Goal: Check status: Check status

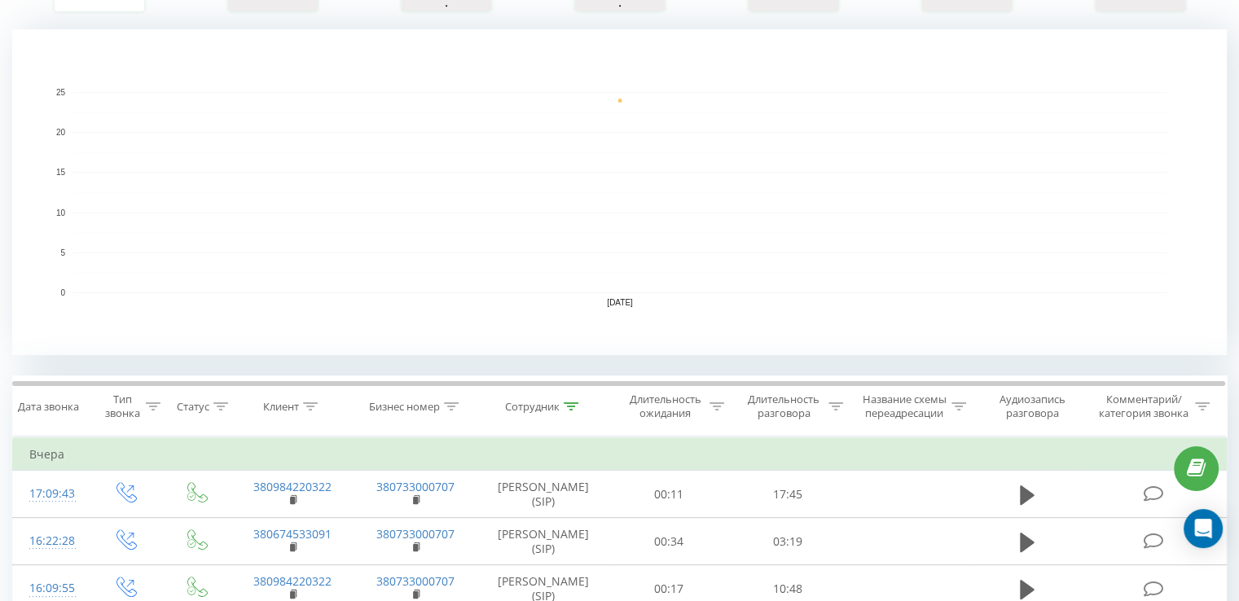
scroll to position [489, 0]
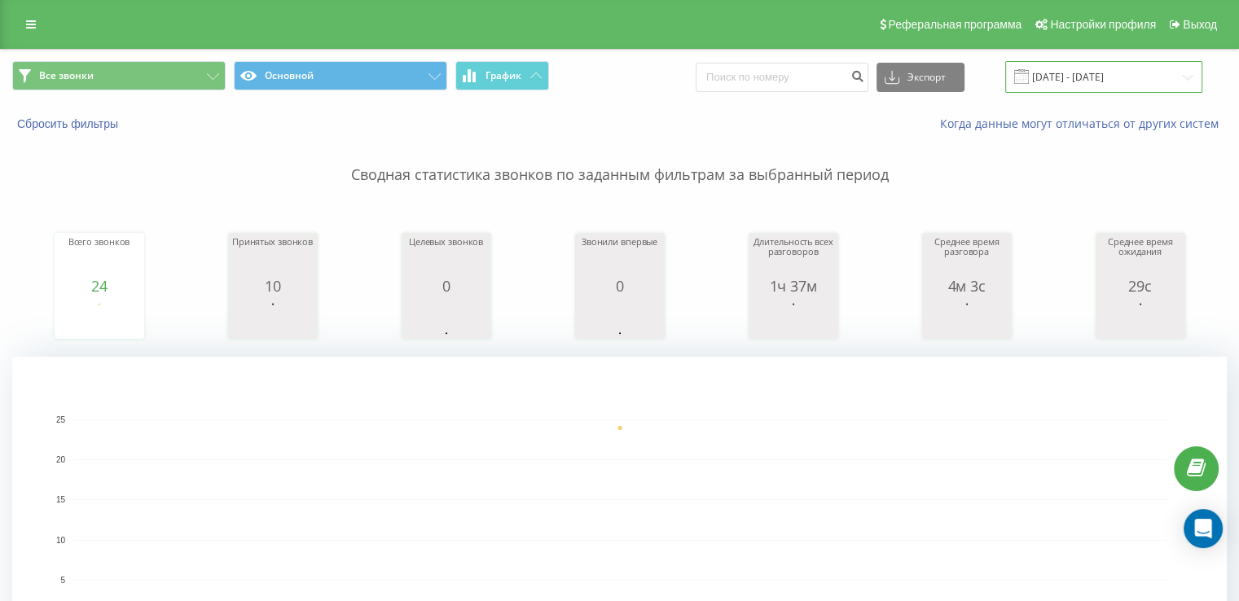
click at [1073, 76] on input "[DATE] - [DATE]" at bounding box center [1103, 77] width 197 height 32
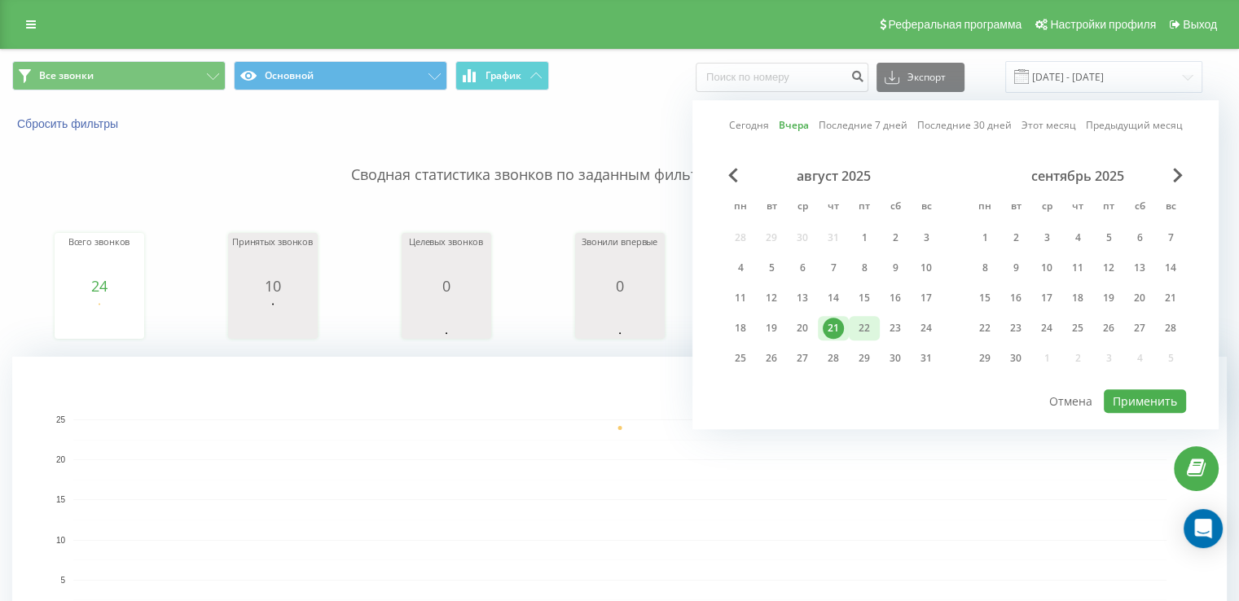
click at [872, 320] on div "22" at bounding box center [864, 328] width 21 height 21
click at [1128, 398] on button "Применить" at bounding box center [1145, 401] width 82 height 24
type input "22.08.2025 - 22.08.2025"
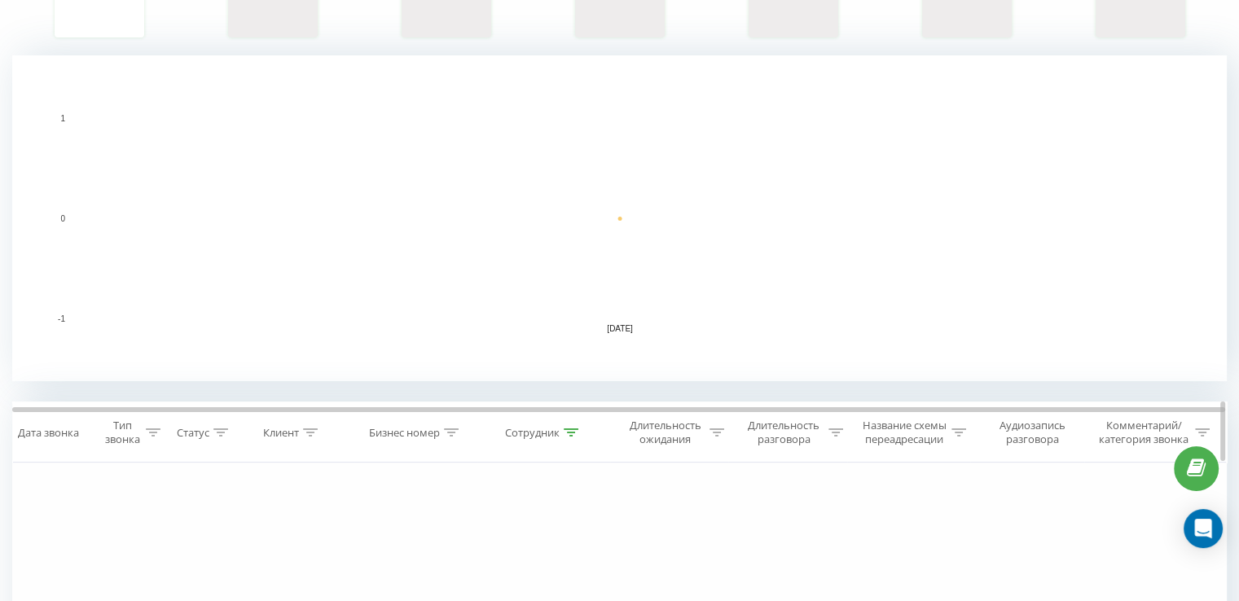
scroll to position [326, 0]
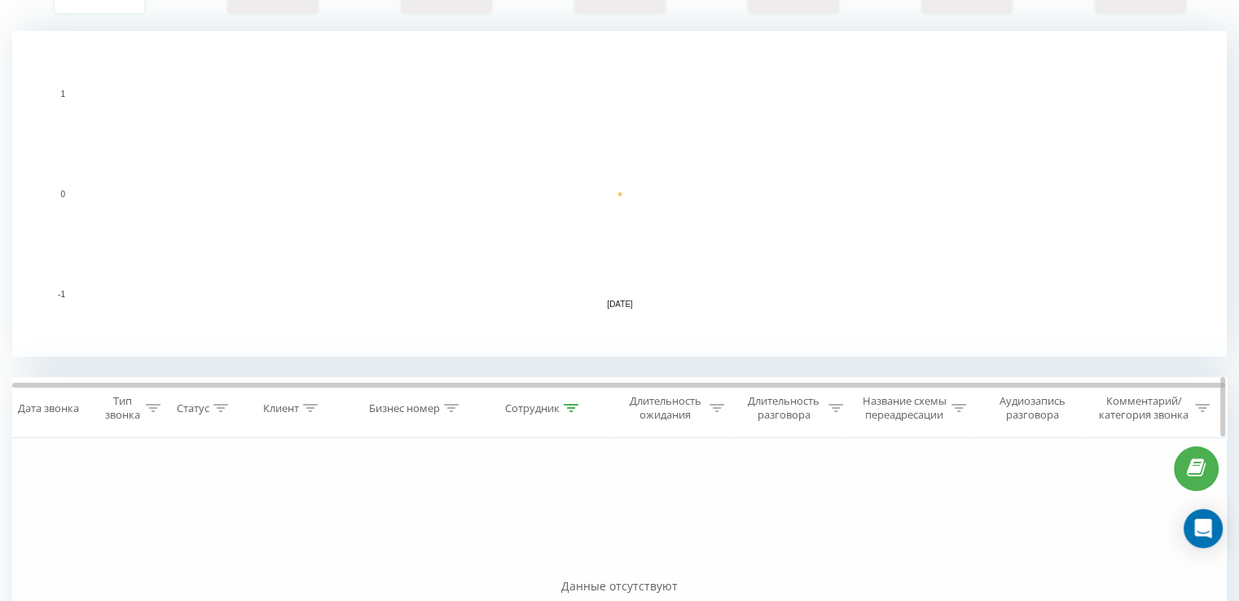
click at [566, 409] on icon at bounding box center [571, 408] width 15 height 8
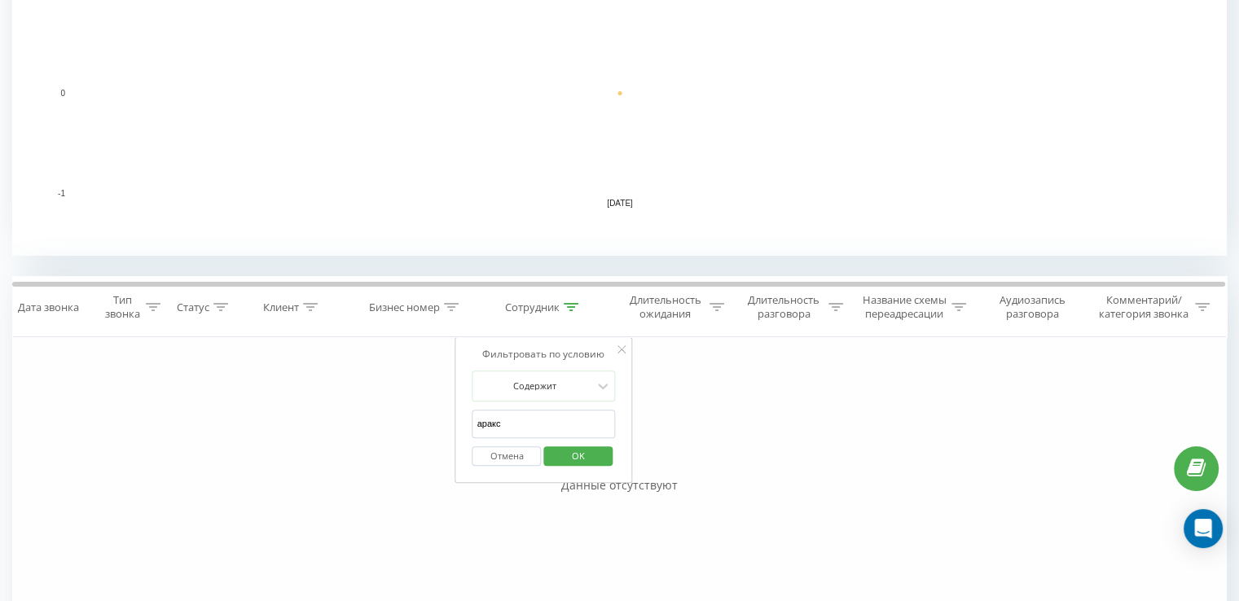
scroll to position [489, 0]
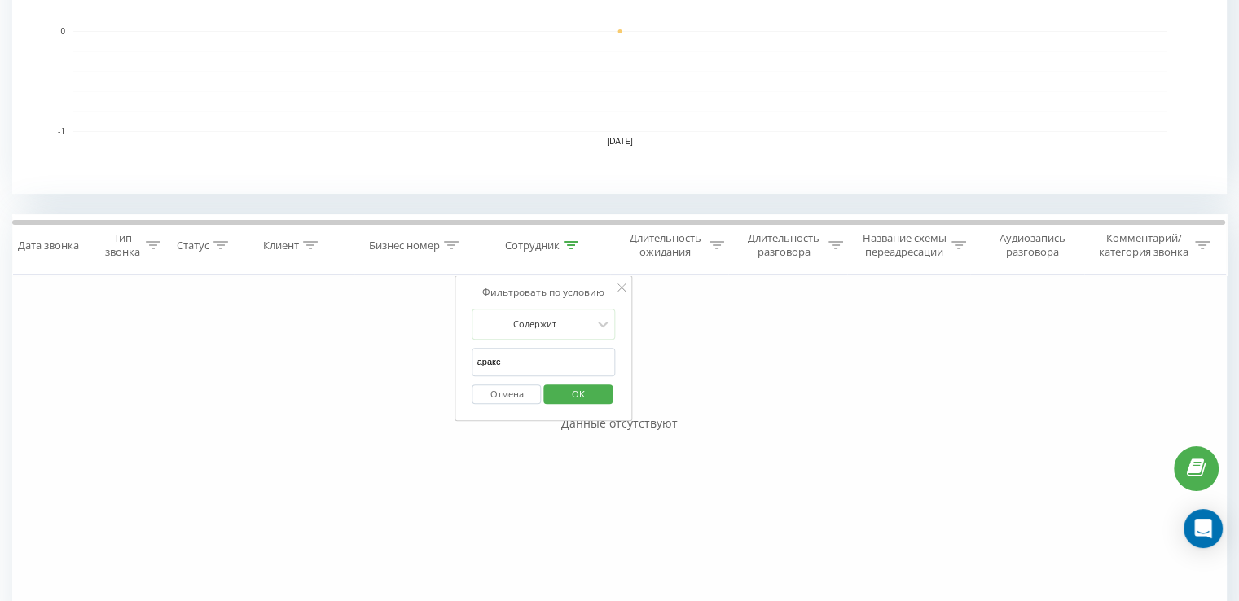
click at [515, 359] on input "аракс" at bounding box center [543, 362] width 143 height 29
type input "внукова"
click button "OK" at bounding box center [577, 394] width 69 height 20
